Goal: Task Accomplishment & Management: Use online tool/utility

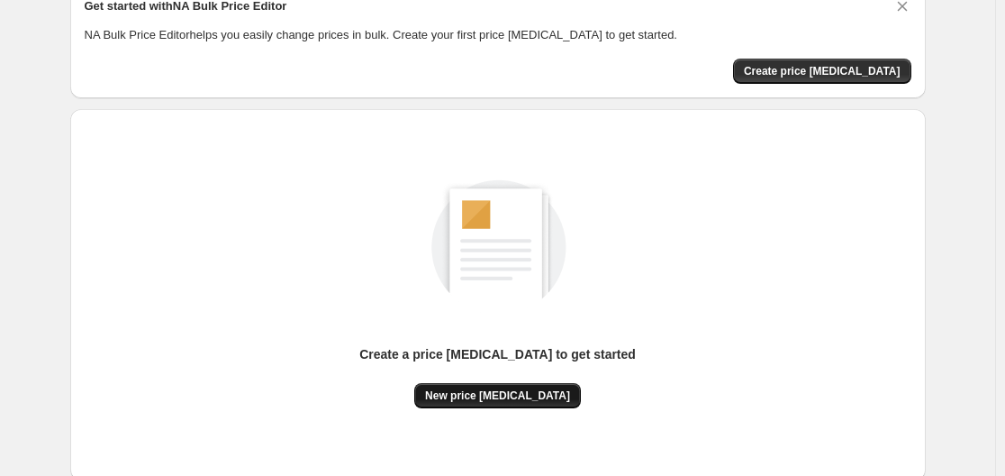
scroll to position [199, 0]
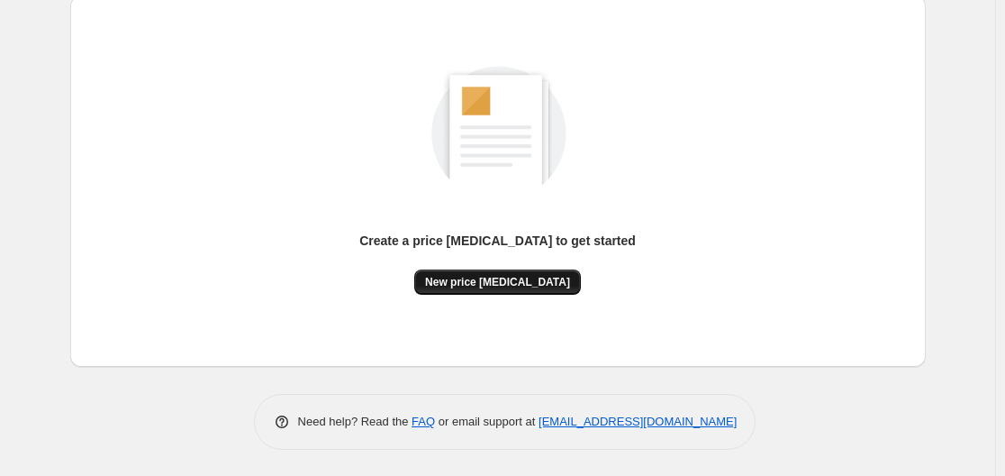
click at [447, 276] on button "New price [MEDICAL_DATA]" at bounding box center [497, 281] width 167 height 25
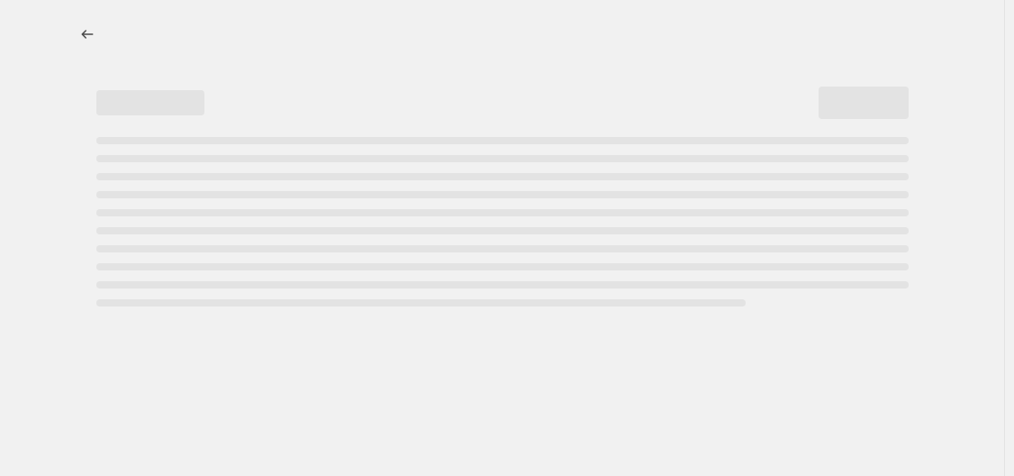
select select "percentage"
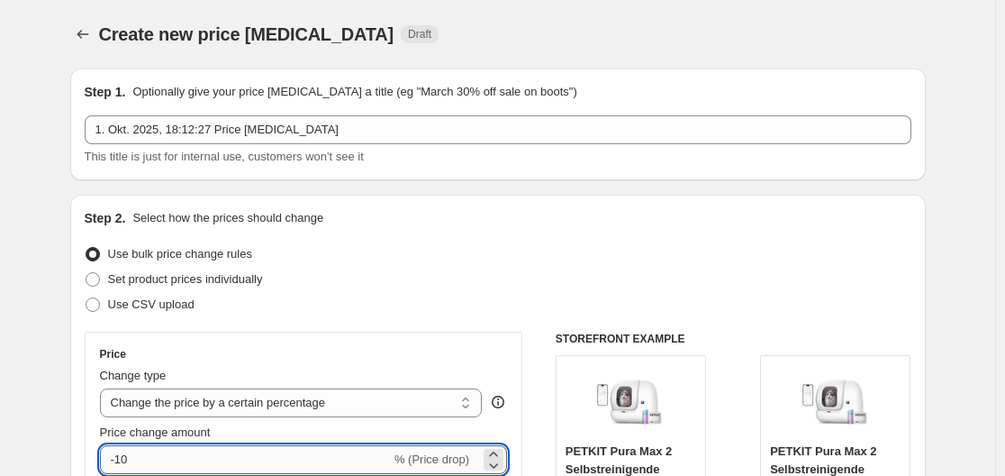
click at [214, 457] on input "-10" at bounding box center [245, 459] width 291 height 29
type input "-1"
type input "-35"
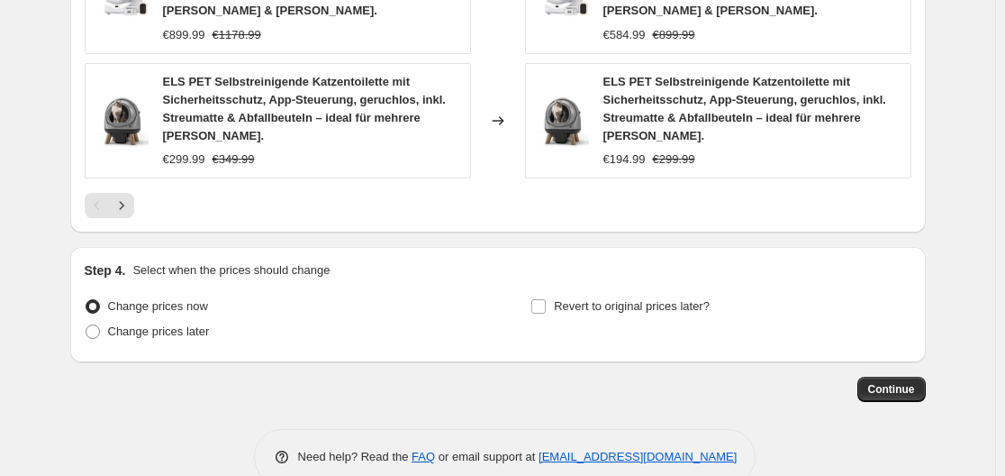
scroll to position [1517, 0]
click at [890, 381] on span "Continue" at bounding box center [891, 388] width 47 height 14
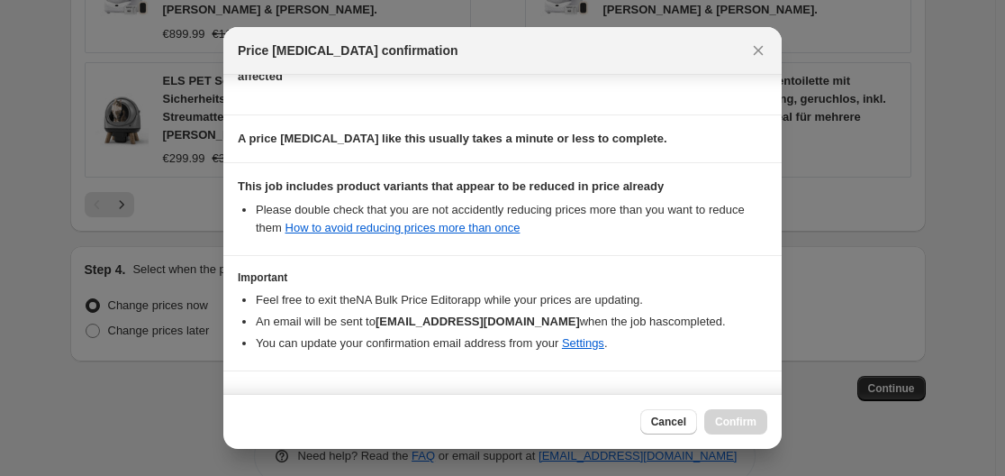
scroll to position [283, 0]
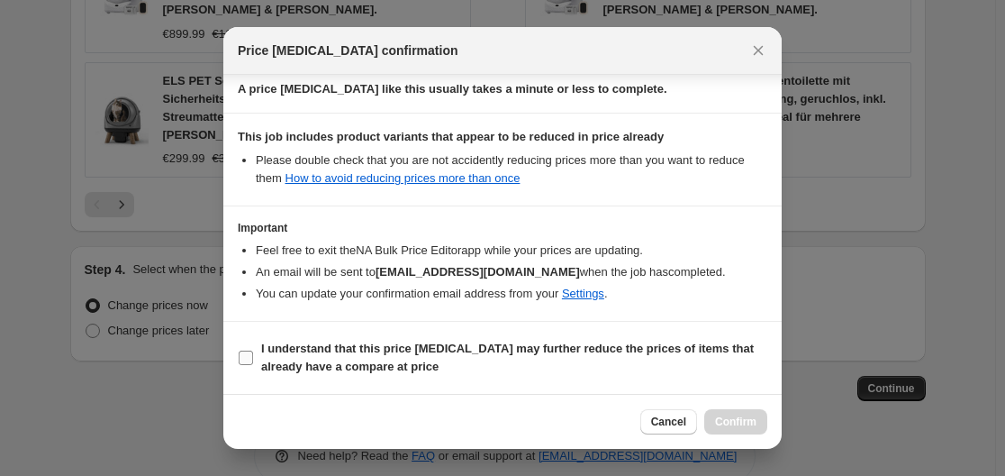
click at [319, 358] on b "I understand that this price [MEDICAL_DATA] may further reduce the prices of it…" at bounding box center [507, 357] width 493 height 32
click at [336, 326] on section "I understand that this price [MEDICAL_DATA] may further reduce the prices of it…" at bounding box center [502, 358] width 558 height 72
click at [307, 369] on b "I understand that this price [MEDICAL_DATA] may further reduce the prices of it…" at bounding box center [507, 357] width 493 height 32
click at [253, 365] on input "I understand that this price [MEDICAL_DATA] may further reduce the prices of it…" at bounding box center [246, 357] width 14 height 14
checkbox input "true"
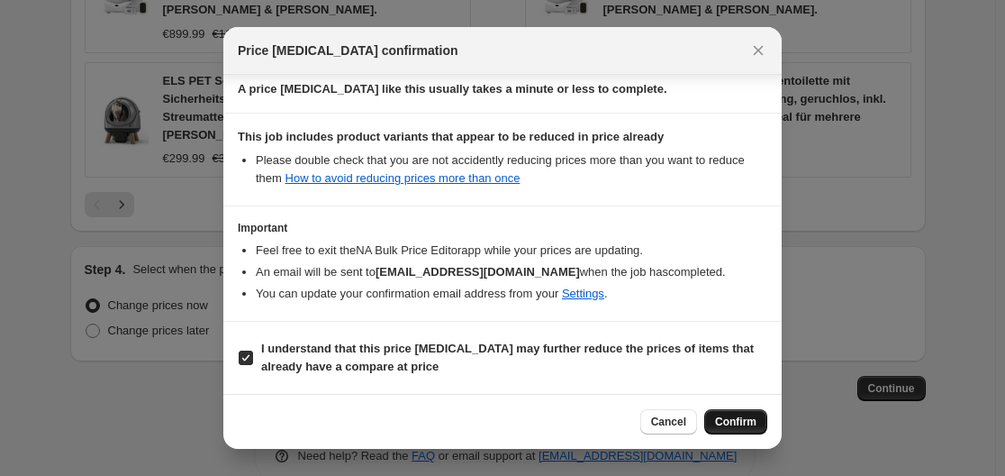
click at [749, 421] on span "Confirm" at bounding box center [735, 421] width 41 height 14
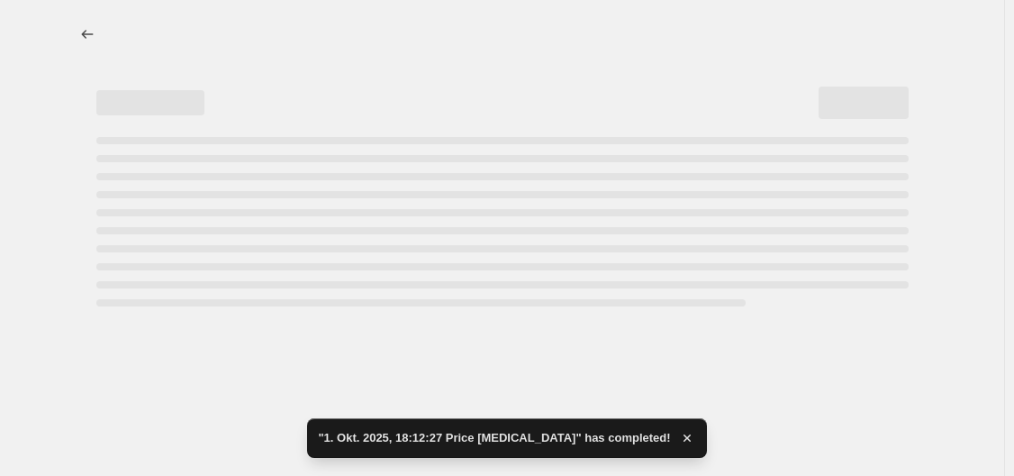
select select "percentage"
